Goal: Task Accomplishment & Management: Use online tool/utility

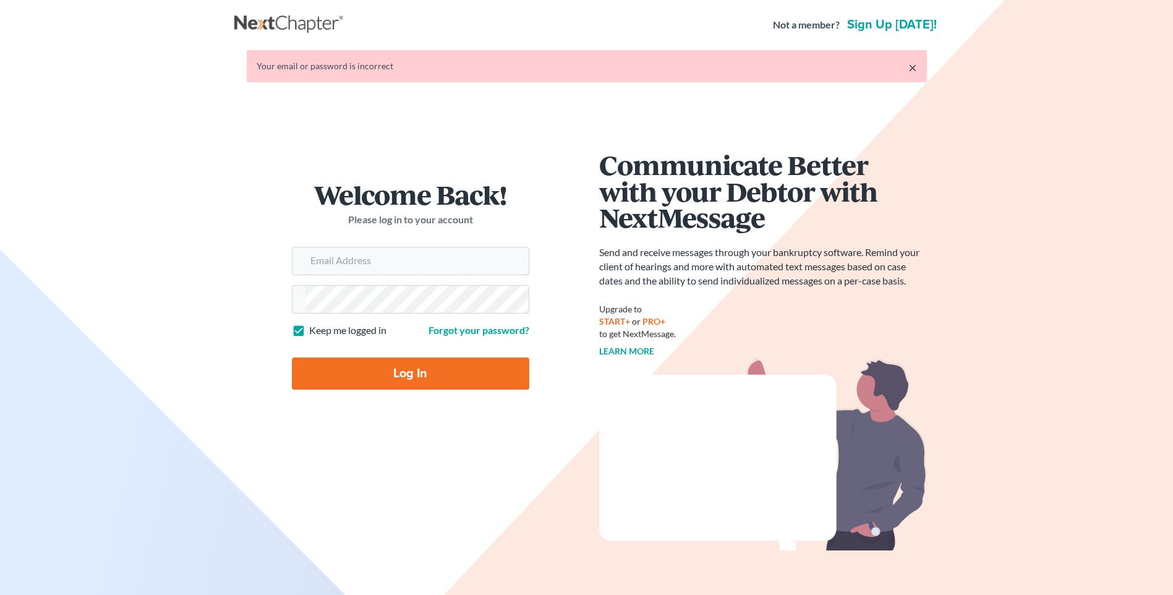
type input "[PERSON_NAME][EMAIL_ADDRESS][DOMAIN_NAME]"
click at [389, 379] on input "Log In" at bounding box center [410, 373] width 237 height 32
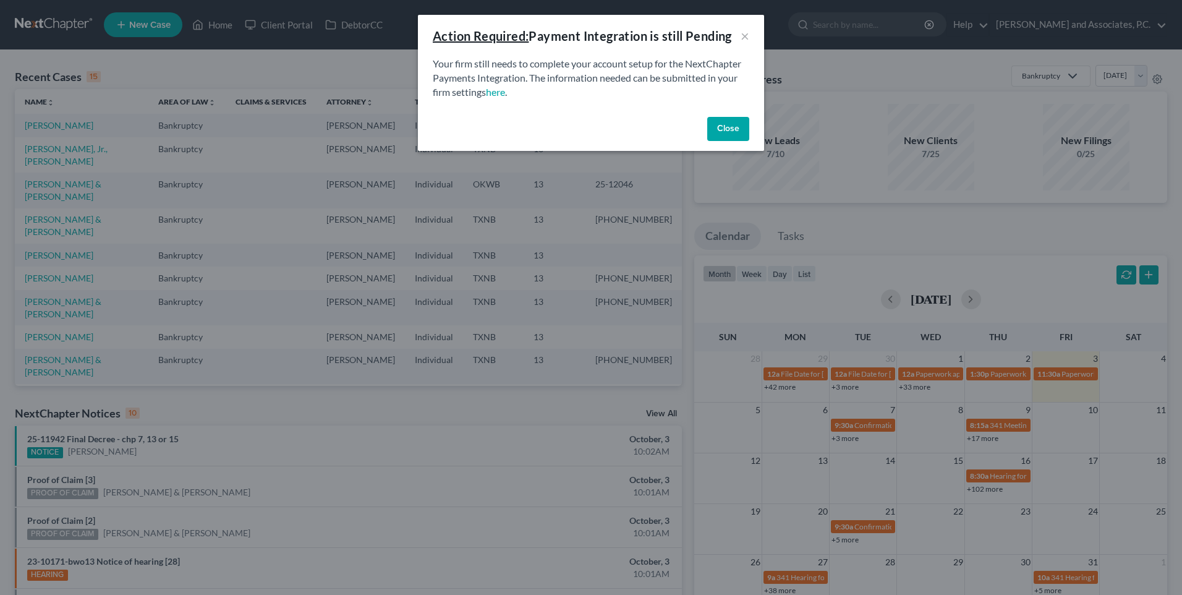
click at [706, 123] on div "Close" at bounding box center [591, 132] width 346 height 40
click at [725, 129] on button "Close" at bounding box center [728, 129] width 42 height 25
